Goal: Find specific page/section: Find specific page/section

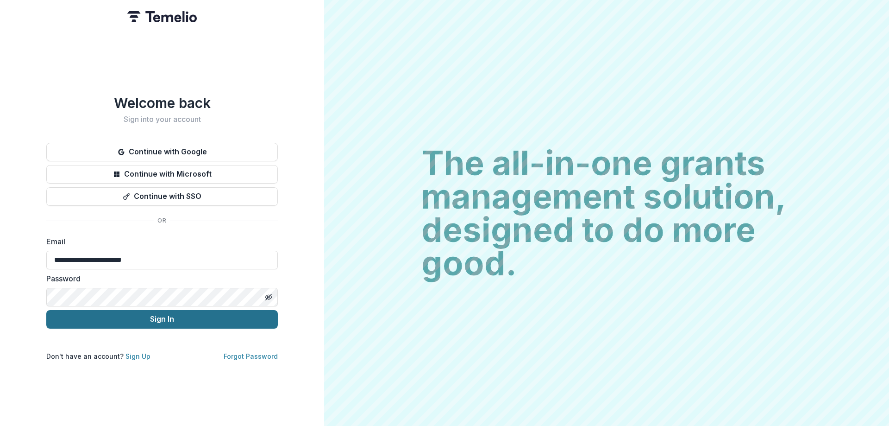
type input "**********"
click at [175, 312] on button "Sign In" at bounding box center [162, 319] width 232 height 19
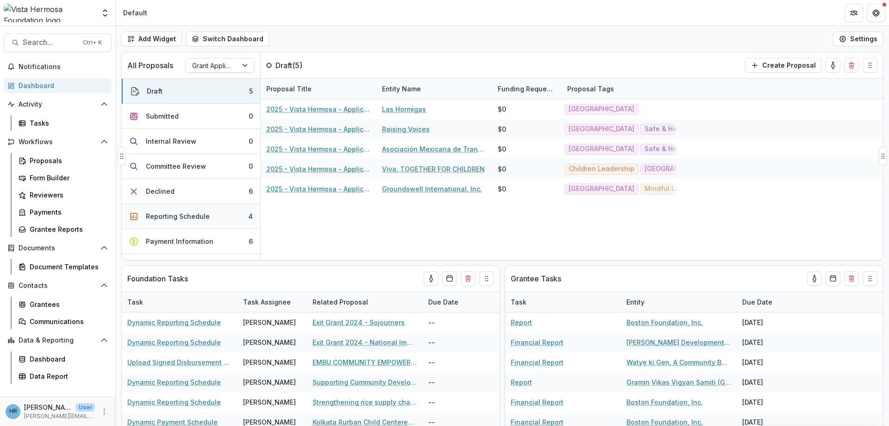
click at [213, 215] on button "Reporting Schedule 4" at bounding box center [191, 216] width 138 height 25
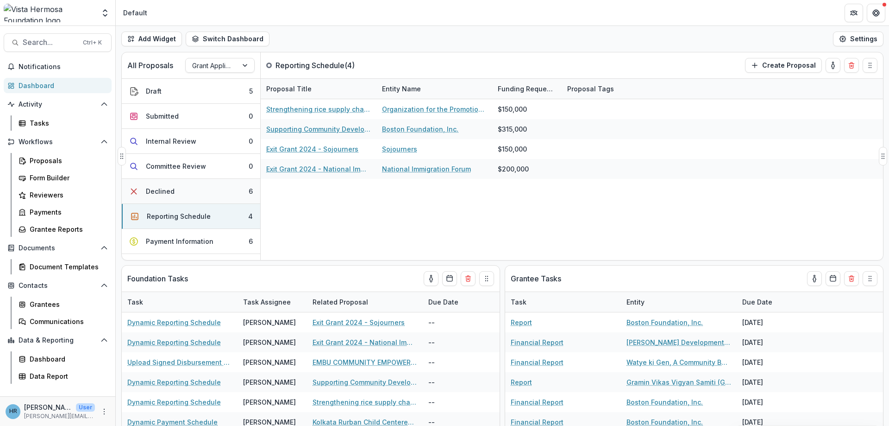
scroll to position [56, 0]
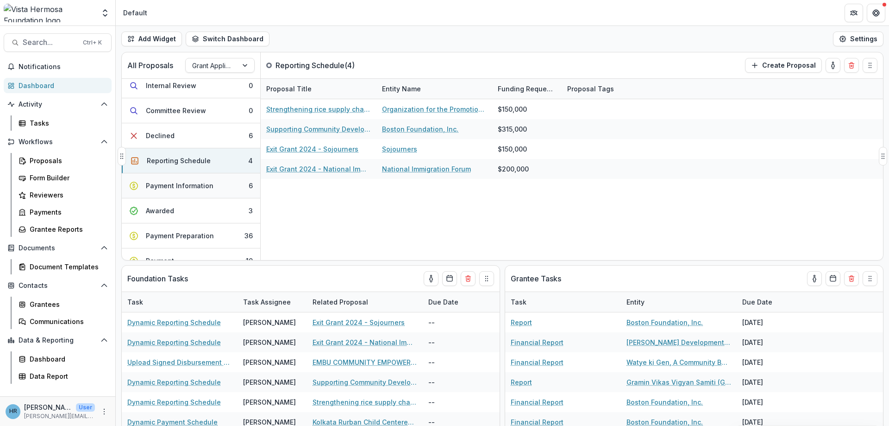
click at [207, 185] on div "Payment Information" at bounding box center [180, 186] width 68 height 10
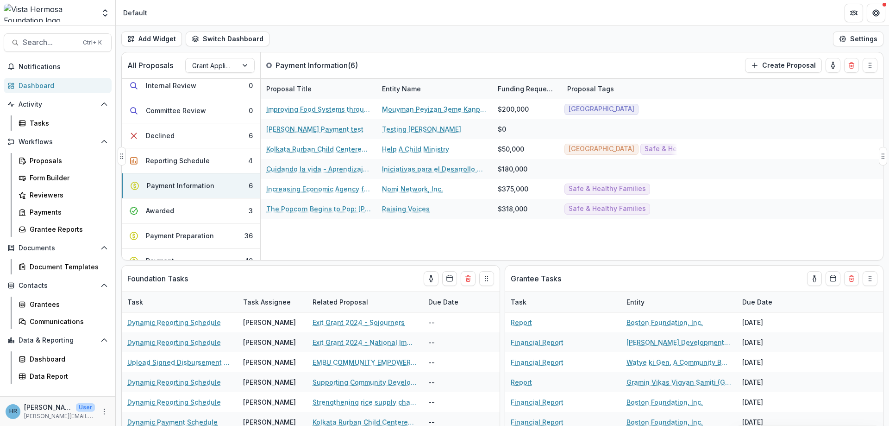
click at [309, 228] on div "Improving Food Systems through Agricultural Inputs, Livestock, and Processing M…" at bounding box center [572, 179] width 622 height 161
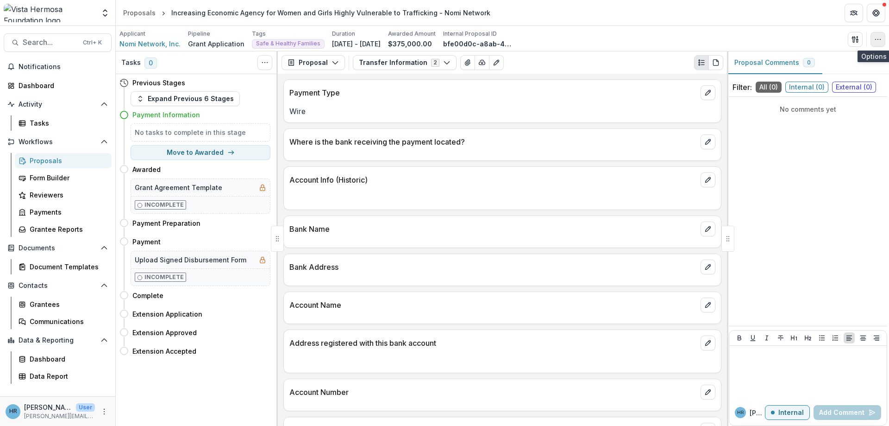
click at [877, 38] on icon "button" at bounding box center [877, 39] width 7 height 7
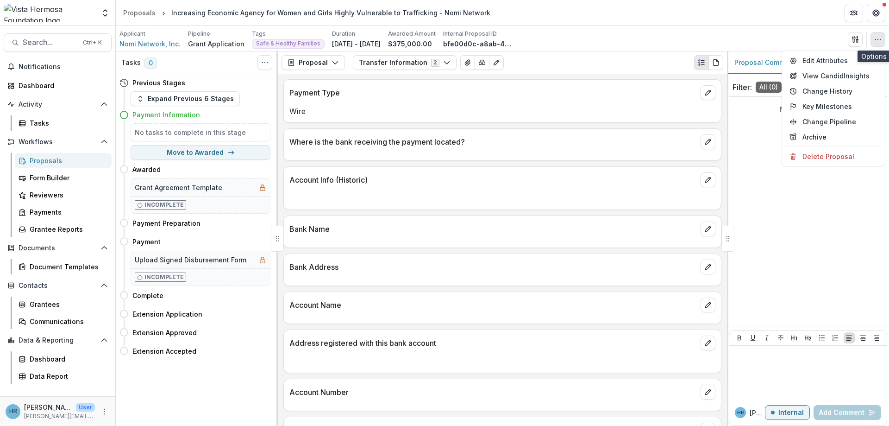
click at [877, 37] on icon "button" at bounding box center [877, 39] width 7 height 7
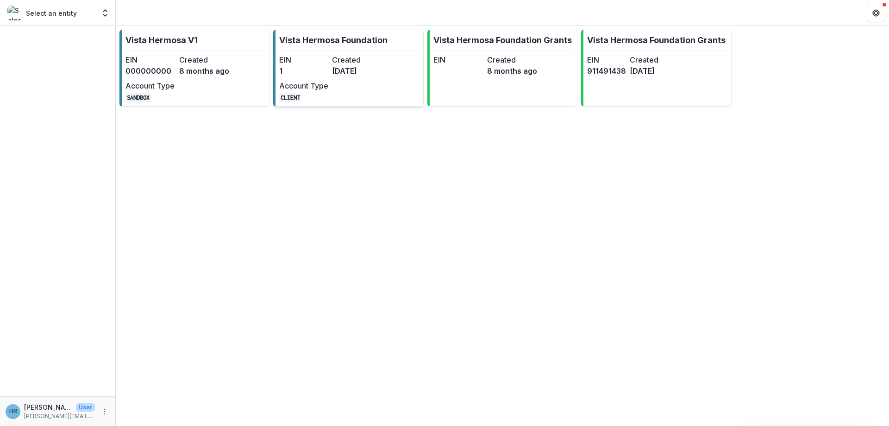
click at [383, 75] on link "Vista Hermosa Foundation EIN 1 Created [DATE] Account Type CLIENT" at bounding box center [348, 68] width 150 height 77
